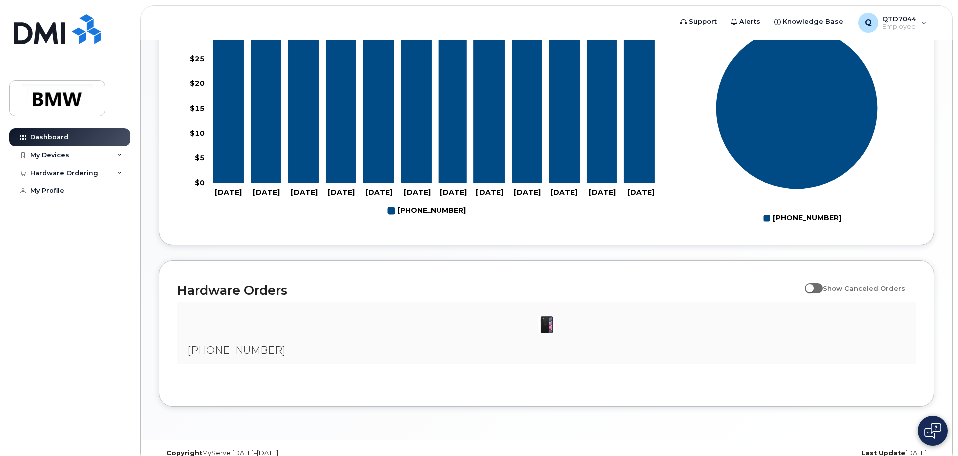
scroll to position [455, 0]
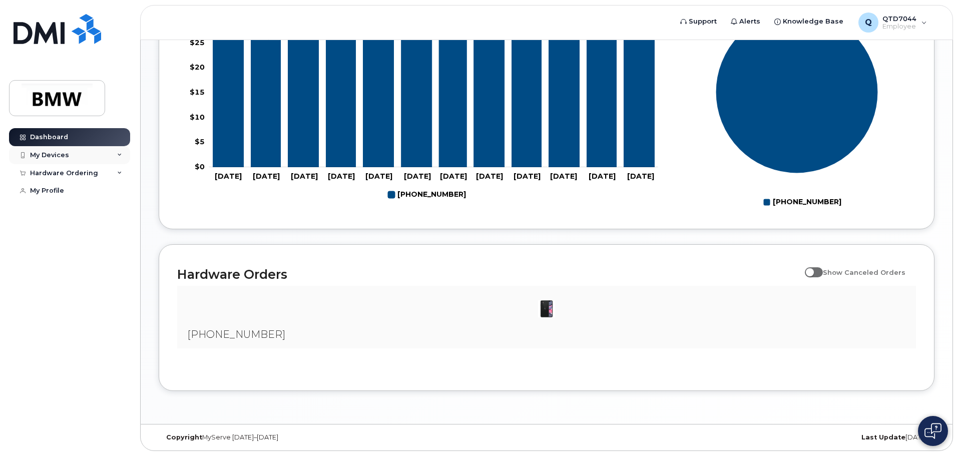
click at [94, 153] on div "My Devices" at bounding box center [69, 155] width 121 height 18
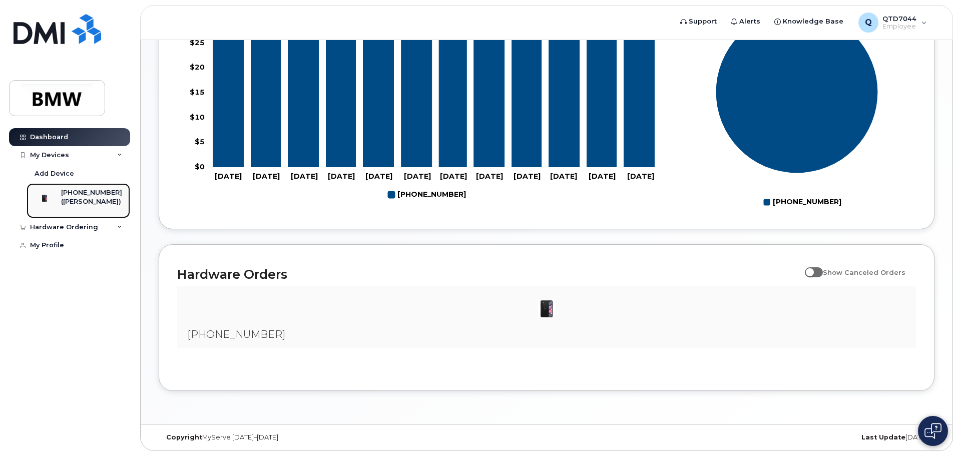
click at [94, 199] on div "([PERSON_NAME])" at bounding box center [91, 201] width 61 height 9
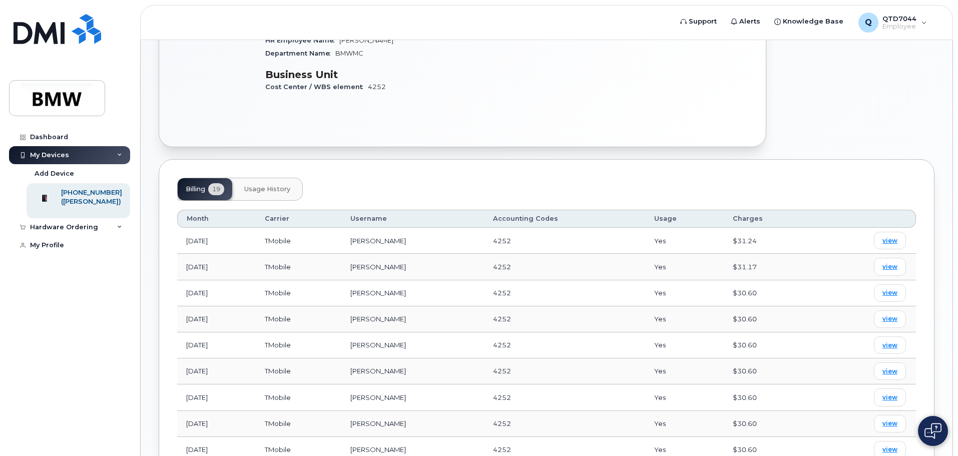
scroll to position [250, 0]
click at [884, 286] on span "view" at bounding box center [889, 290] width 15 height 9
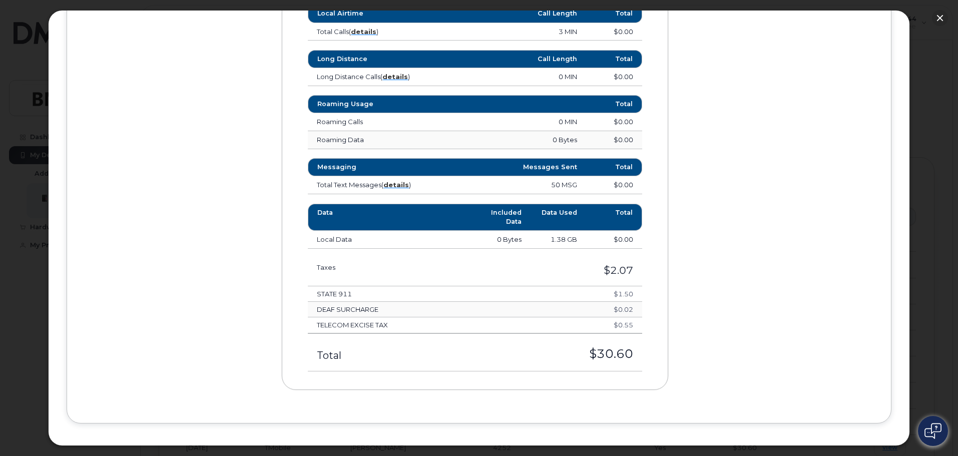
scroll to position [547, 0]
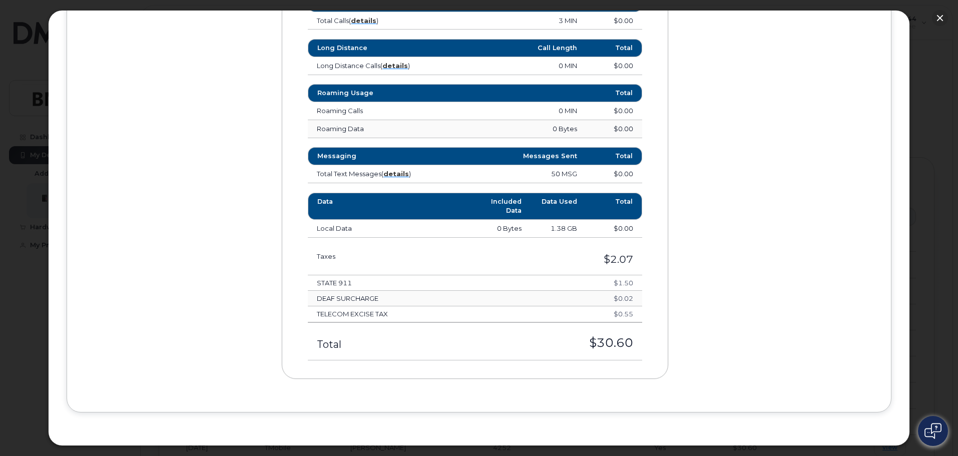
click at [336, 300] on h4 "DEAF SURCHARGE" at bounding box center [425, 298] width 217 height 7
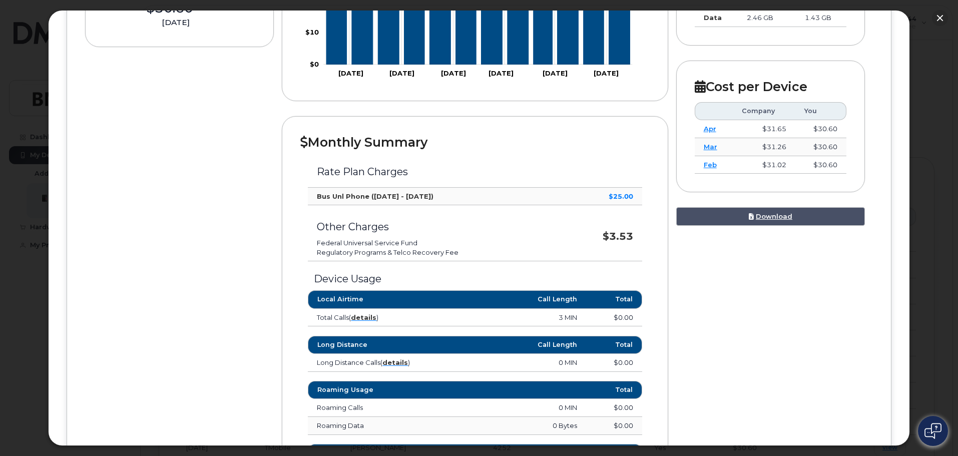
scroll to position [50, 0]
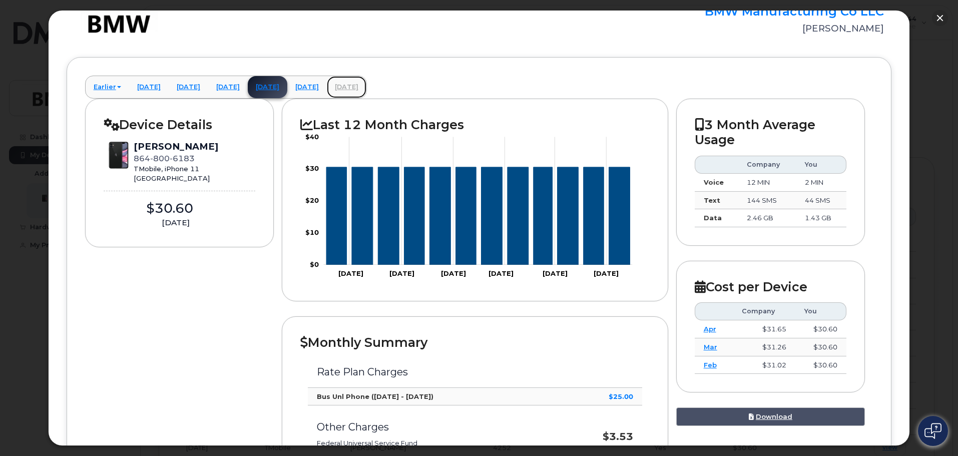
click at [366, 88] on link "July 2025" at bounding box center [347, 87] width 40 height 22
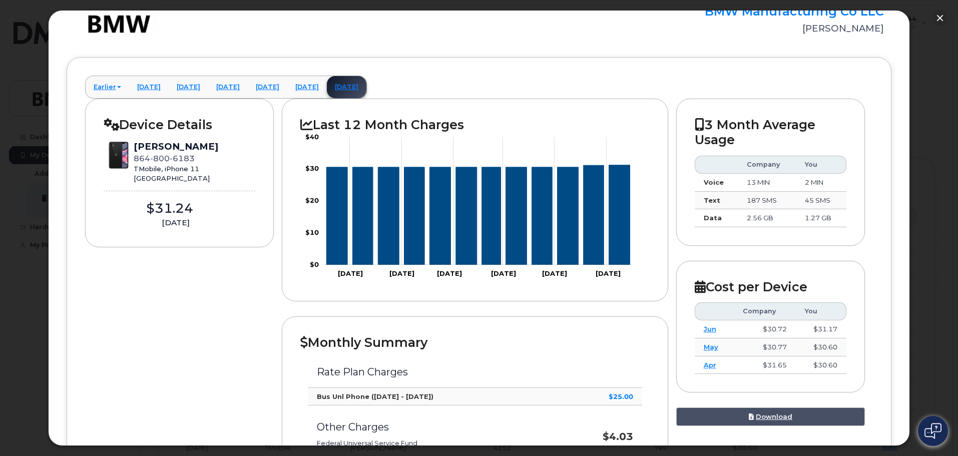
scroll to position [0, 0]
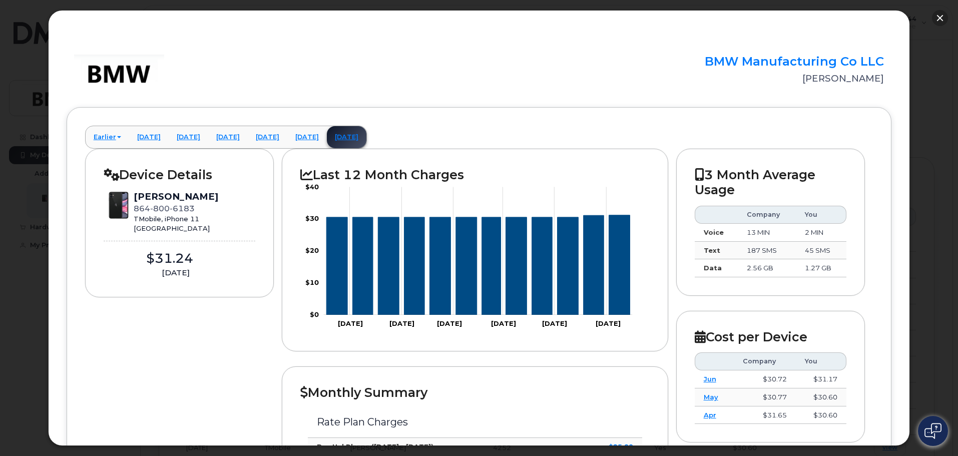
click at [942, 18] on button "button" at bounding box center [940, 18] width 16 height 16
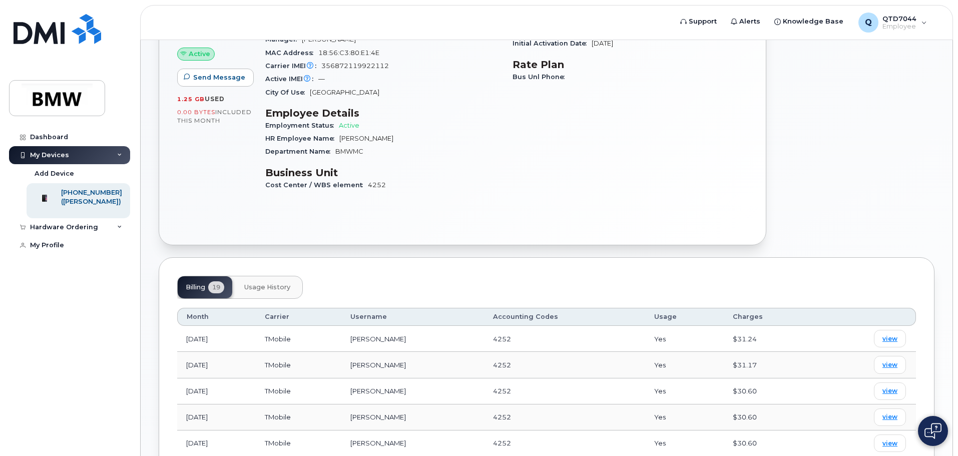
click at [290, 283] on span "Usage History" at bounding box center [267, 287] width 46 height 8
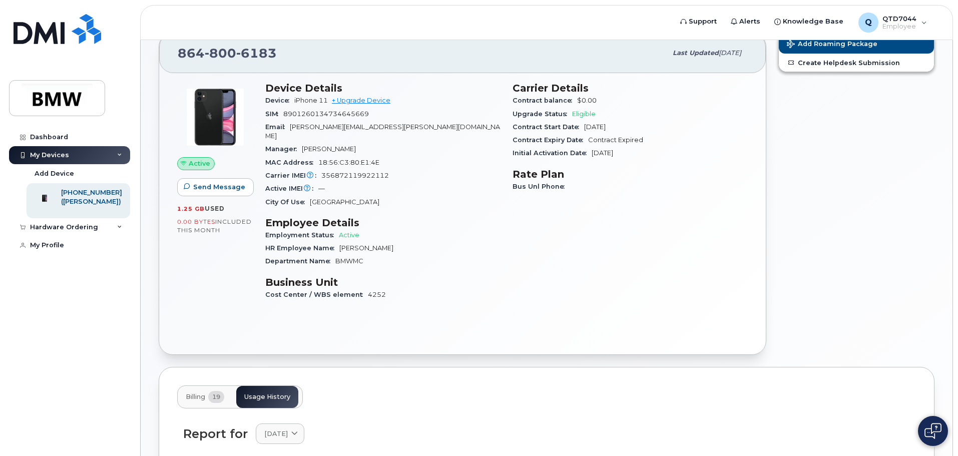
scroll to position [40, 0]
click at [99, 236] on div "Hardware Ordering" at bounding box center [69, 227] width 121 height 18
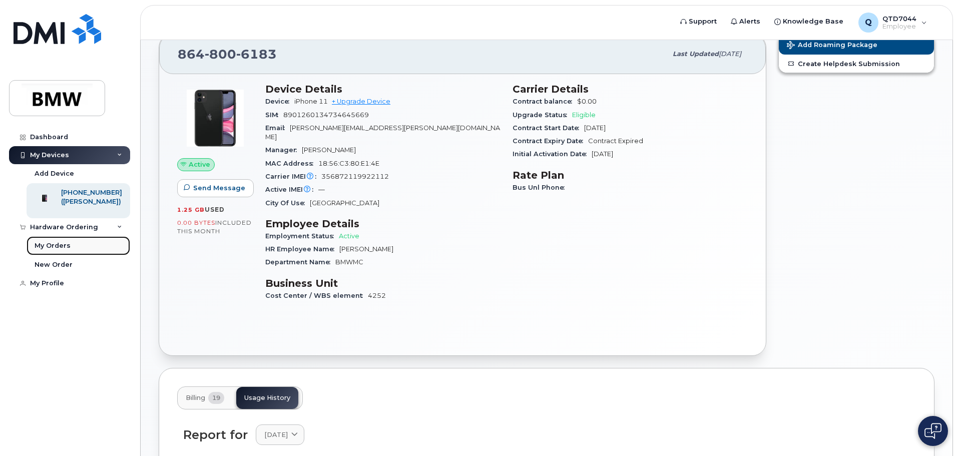
click at [53, 250] on div "My Orders" at bounding box center [53, 245] width 36 height 9
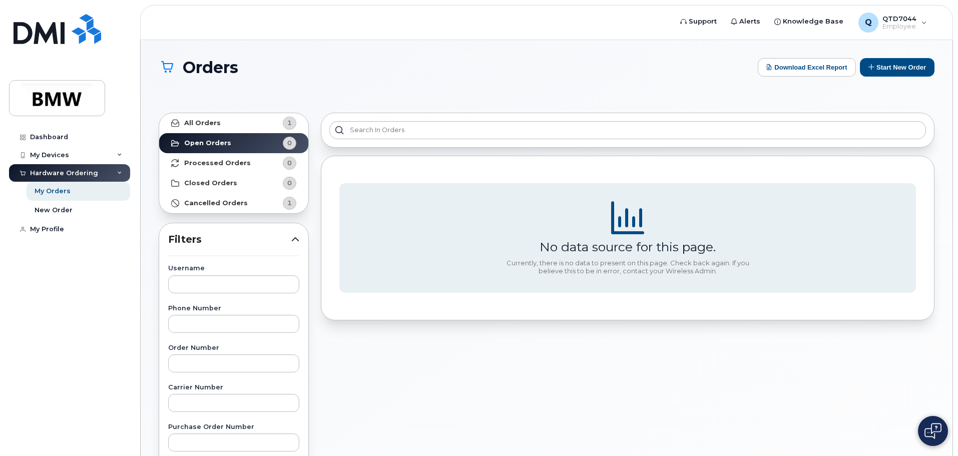
click at [66, 165] on div "Hardware Ordering" at bounding box center [69, 173] width 121 height 18
click at [65, 172] on div "Hardware Ordering" at bounding box center [64, 173] width 68 height 8
click at [58, 205] on link "New Order" at bounding box center [79, 210] width 104 height 19
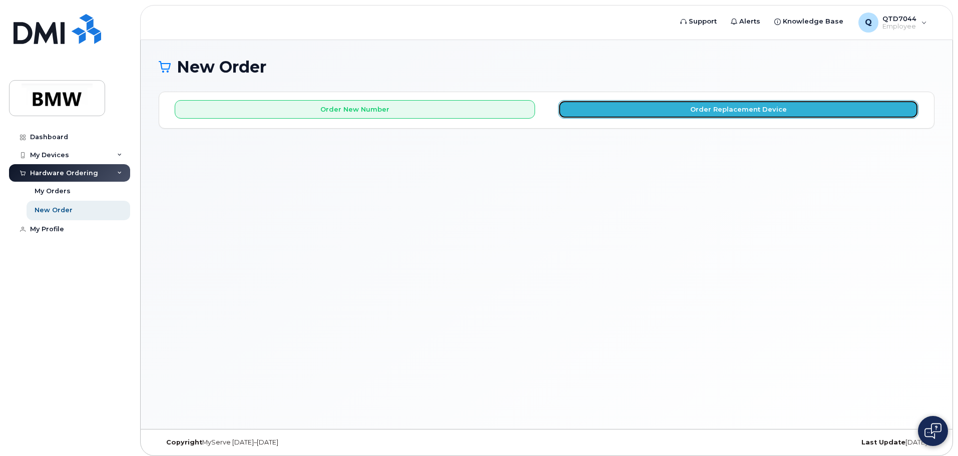
click at [614, 117] on button "Order Replacement Device" at bounding box center [738, 109] width 360 height 19
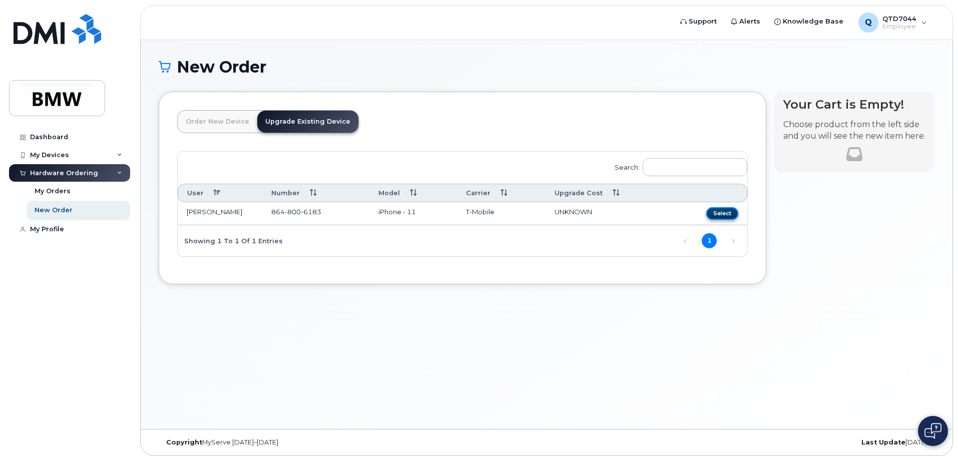
click at [710, 210] on button "Select" at bounding box center [722, 213] width 32 height 13
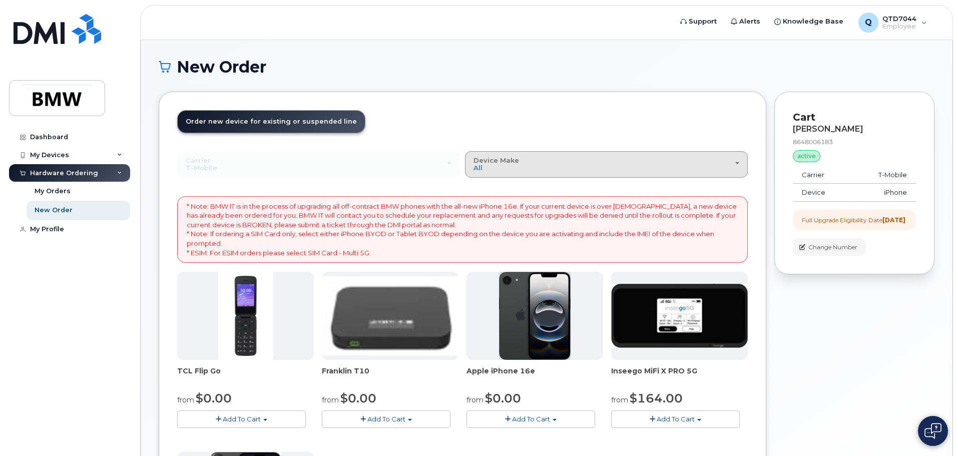
click at [492, 172] on div "Device Make All Cell Phone iPhone Modem" at bounding box center [606, 165] width 266 height 16
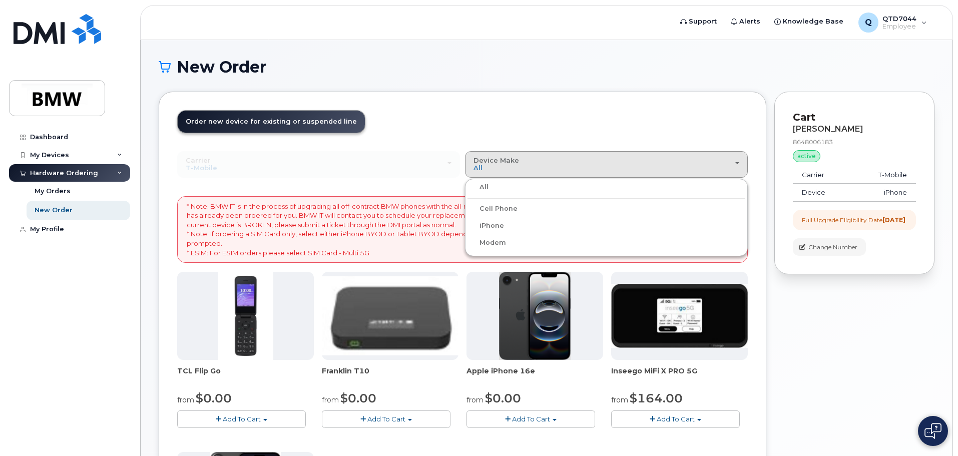
click at [492, 126] on header "Order New Device Upgrade Existing Device Order new device and new line Order ne…" at bounding box center [462, 130] width 571 height 41
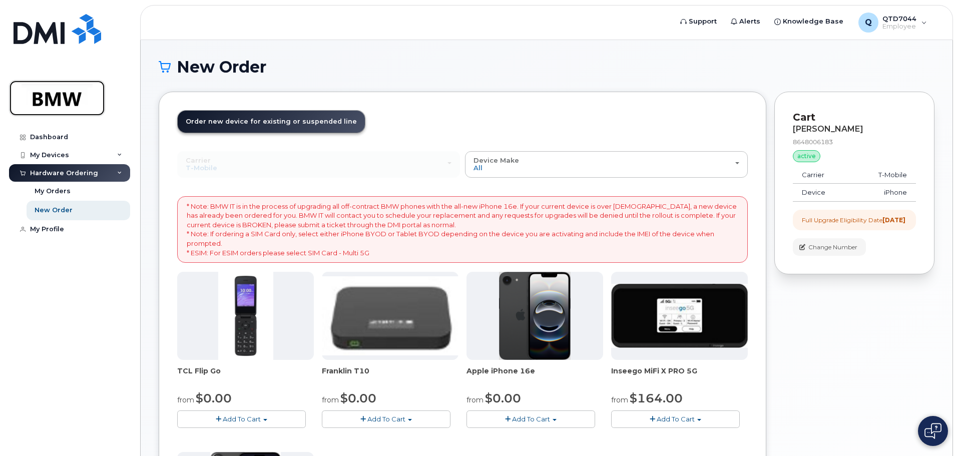
click at [69, 96] on img at bounding box center [57, 98] width 77 height 29
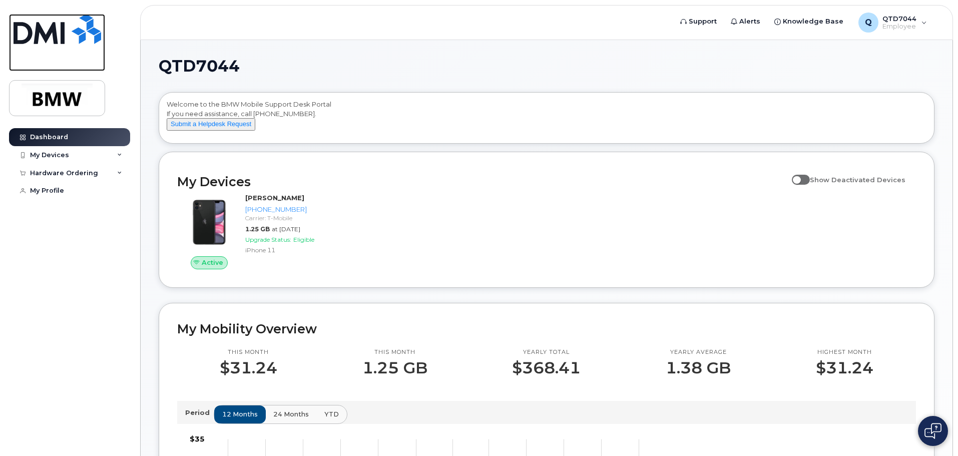
click at [49, 28] on img at bounding box center [58, 29] width 88 height 30
click at [75, 156] on div "My Devices" at bounding box center [69, 155] width 121 height 18
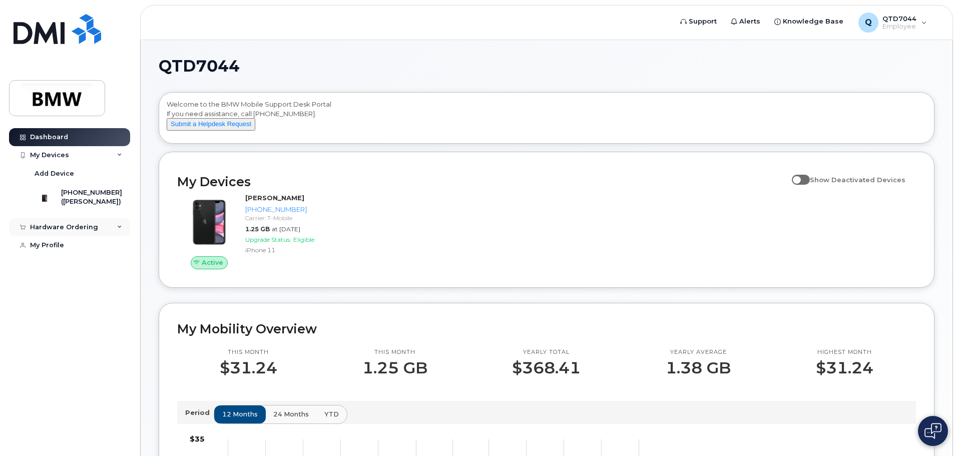
click at [75, 231] on div "Hardware Ordering" at bounding box center [64, 227] width 68 height 8
click at [62, 269] on div "New Order" at bounding box center [54, 264] width 38 height 9
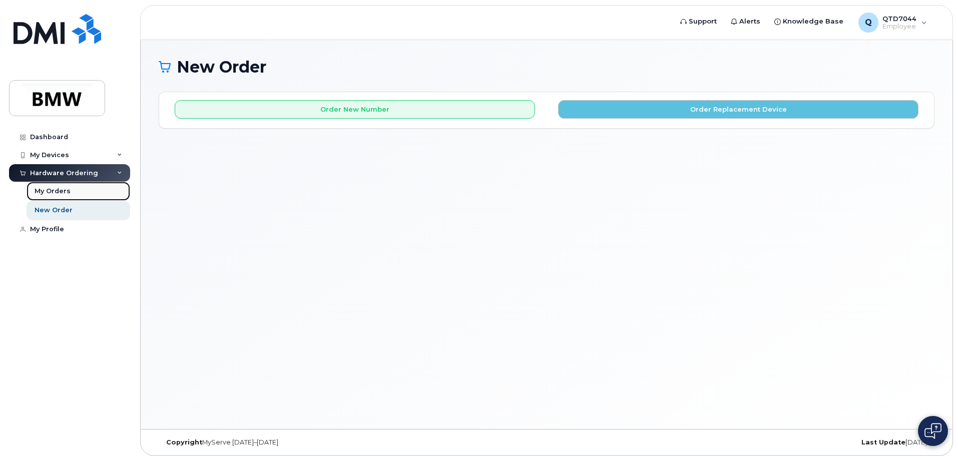
click at [63, 198] on link "My Orders" at bounding box center [79, 191] width 104 height 19
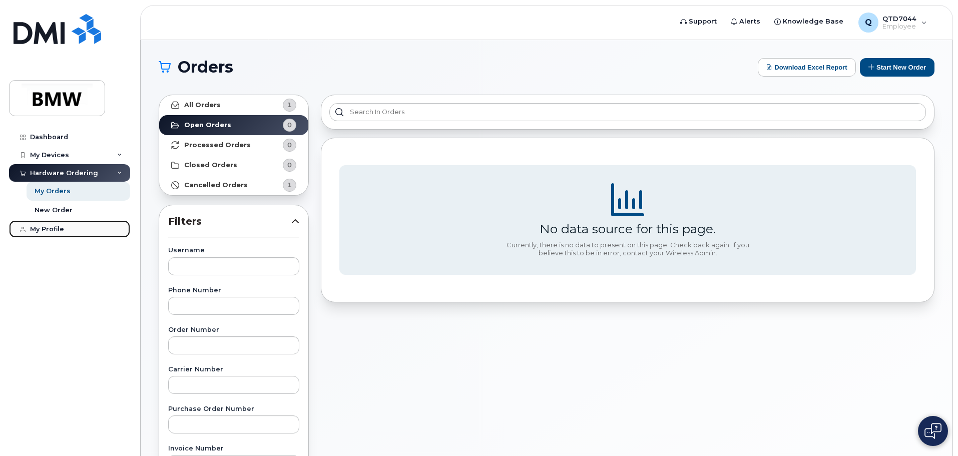
click at [41, 227] on div "My Profile" at bounding box center [47, 229] width 34 height 8
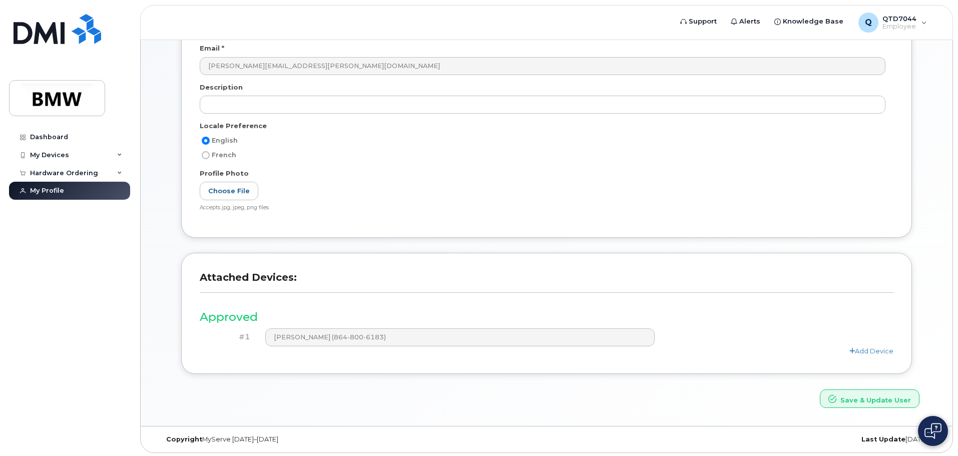
scroll to position [139, 0]
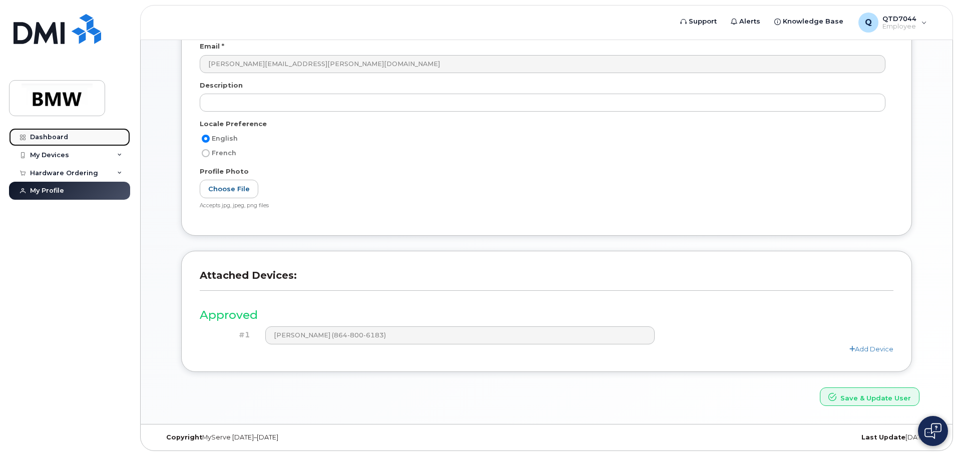
click at [54, 141] on link "Dashboard" at bounding box center [69, 137] width 121 height 18
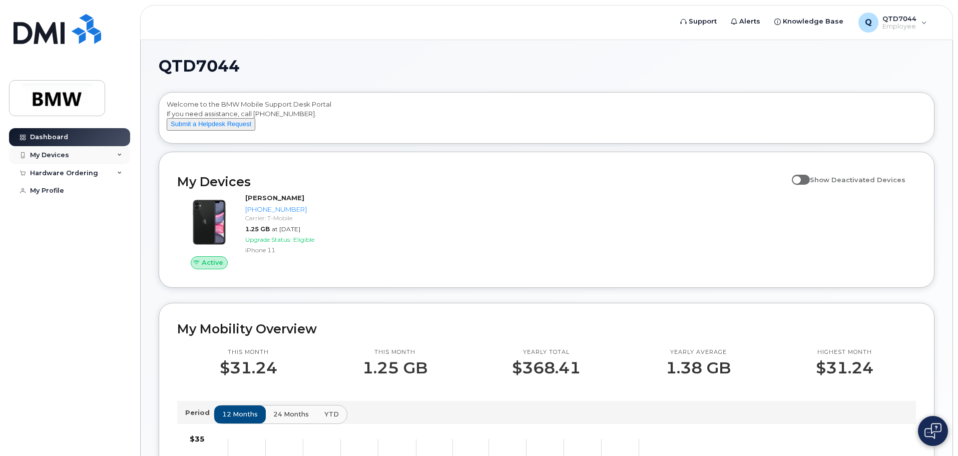
click at [57, 151] on div "My Devices" at bounding box center [49, 155] width 39 height 8
click at [62, 145] on link "Dashboard" at bounding box center [69, 137] width 121 height 18
click at [78, 190] on link "My Profile" at bounding box center [69, 191] width 121 height 18
